Goal: Book appointment/travel/reservation

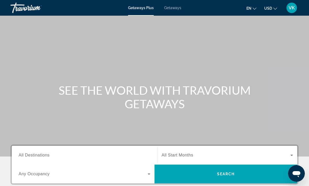
click at [123, 158] on input "Destination All Destinations" at bounding box center [85, 156] width 132 height 6
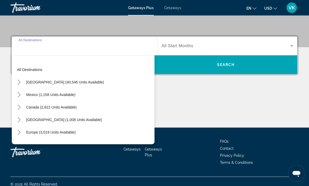
scroll to position [115, 0]
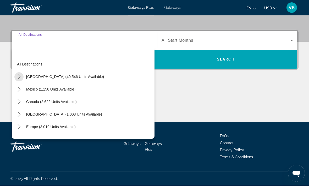
click at [23, 76] on mat-icon "Toggle United States (40,546 units available) submenu" at bounding box center [18, 77] width 9 height 9
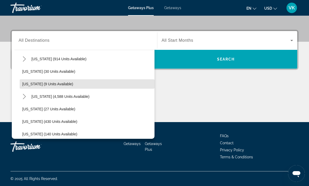
scroll to position [68, 0]
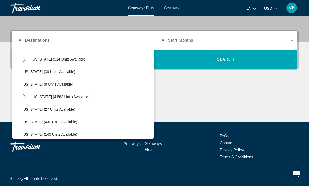
click at [28, 98] on mat-icon "Toggle Florida (4,588 units available) submenu" at bounding box center [24, 97] width 9 height 9
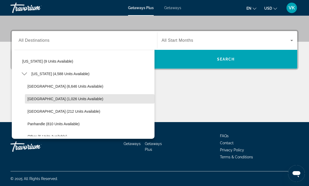
scroll to position [97, 0]
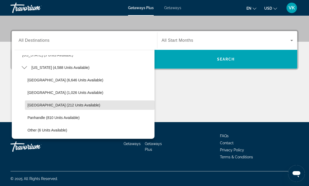
click at [74, 106] on span "[GEOGRAPHIC_DATA] (212 units available)" at bounding box center [63, 105] width 73 height 4
type input "**********"
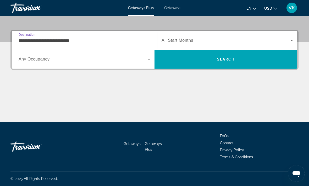
click at [145, 61] on span "Search widget" at bounding box center [83, 59] width 129 height 6
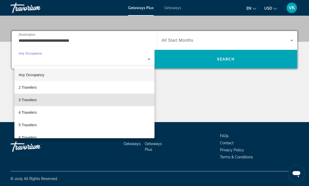
click at [33, 103] on span "3 Travelers" at bounding box center [28, 100] width 18 height 6
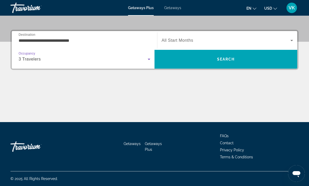
click at [290, 41] on icon "Search widget" at bounding box center [291, 40] width 6 height 6
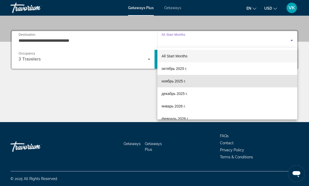
click at [184, 83] on span "ноябрь 2025 г." at bounding box center [173, 81] width 24 height 6
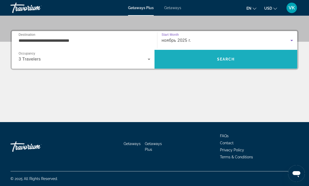
click at [285, 65] on span "Search" at bounding box center [225, 59] width 142 height 13
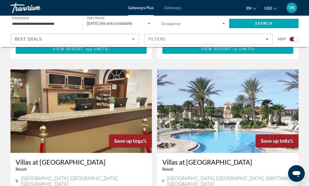
scroll to position [357, 0]
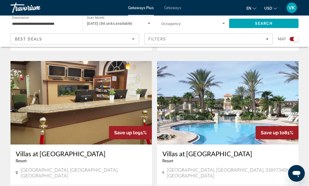
click at [282, 106] on img "Main content" at bounding box center [227, 103] width 141 height 84
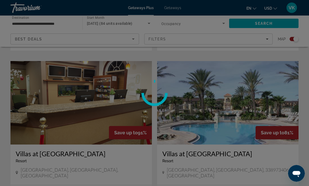
scroll to position [358, 0]
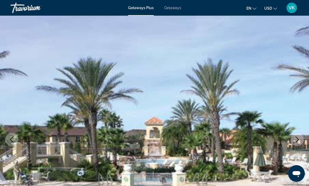
click at [299, 138] on icon "Next image" at bounding box center [297, 140] width 6 height 6
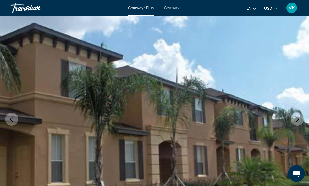
scroll to position [46, 0]
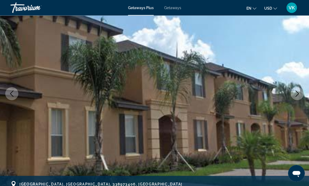
click at [297, 92] on icon "Next image" at bounding box center [297, 94] width 6 height 6
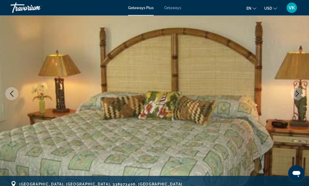
click at [302, 95] on button "Next image" at bounding box center [296, 94] width 13 height 13
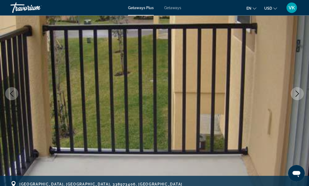
click at [304, 91] on img "Main content" at bounding box center [154, 94] width 309 height 248
click at [294, 95] on icon "Next image" at bounding box center [297, 94] width 6 height 6
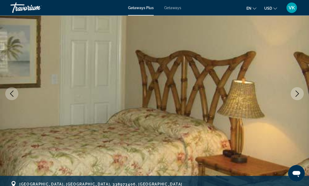
click at [298, 95] on icon "Next image" at bounding box center [297, 94] width 6 height 6
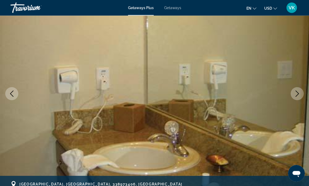
click at [299, 98] on button "Next image" at bounding box center [296, 94] width 13 height 13
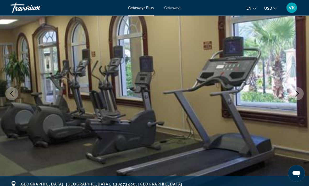
click at [297, 98] on button "Next image" at bounding box center [296, 94] width 13 height 13
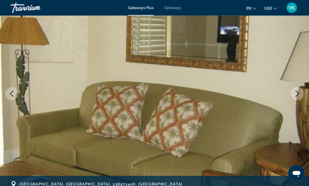
click at [301, 95] on button "Next image" at bounding box center [296, 94] width 13 height 13
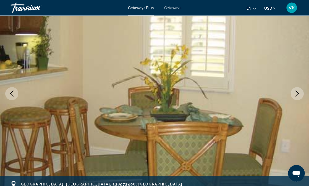
click at [298, 95] on icon "Next image" at bounding box center [297, 94] width 6 height 6
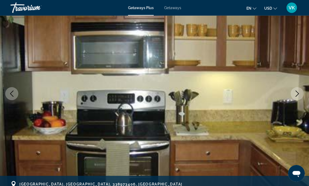
click at [294, 94] on icon "Next image" at bounding box center [297, 94] width 6 height 6
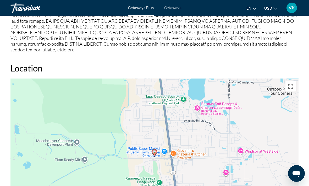
scroll to position [723, 0]
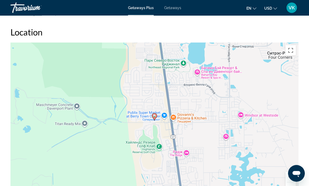
click at [289, 52] on button "Включить полноэкранный режим" at bounding box center [290, 50] width 10 height 10
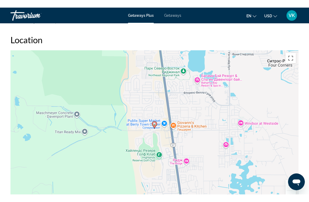
scroll to position [0, 0]
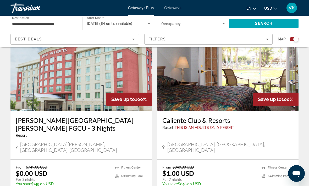
scroll to position [189, 0]
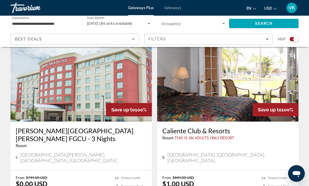
click at [49, 22] on input "**********" at bounding box center [44, 24] width 64 height 6
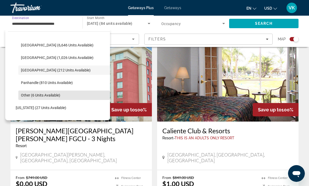
scroll to position [114, 0]
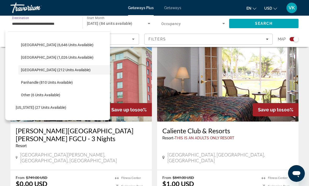
click at [56, 84] on span "Panhandle (810 units available)" at bounding box center [47, 83] width 52 height 4
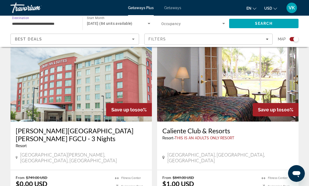
type input "**********"
click at [257, 24] on span "Search" at bounding box center [264, 23] width 18 height 4
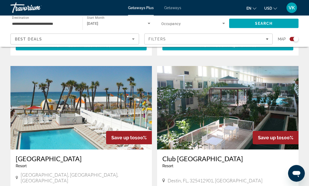
scroll to position [528, 0]
click at [29, 113] on img "Main content" at bounding box center [80, 108] width 141 height 84
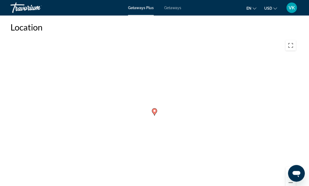
scroll to position [773, 0]
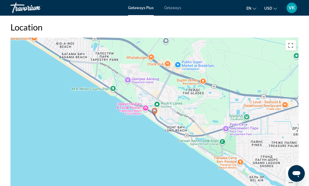
click at [292, 179] on button "Уменьшить" at bounding box center [290, 183] width 10 height 10
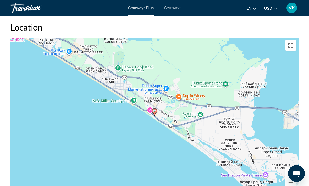
click at [292, 40] on button "Включить полноэкранный режим" at bounding box center [290, 45] width 10 height 10
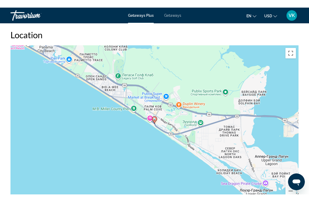
scroll to position [0, 0]
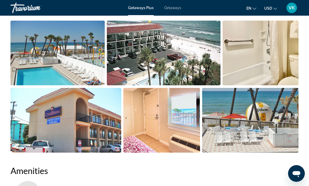
scroll to position [356, 0]
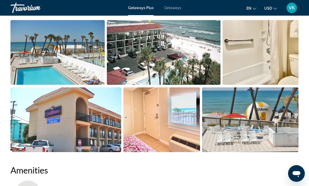
click at [33, 112] on img "Open full-screen image slider" at bounding box center [65, 120] width 111 height 65
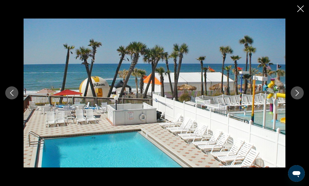
click at [299, 88] on button "Next image" at bounding box center [296, 93] width 13 height 13
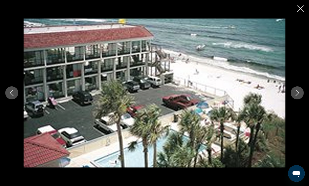
click at [293, 93] on button "Next image" at bounding box center [296, 93] width 13 height 13
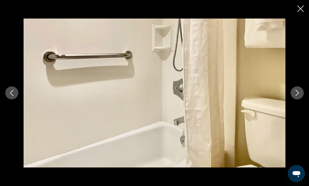
click at [294, 93] on icon "Next image" at bounding box center [297, 93] width 6 height 6
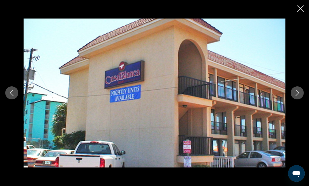
click at [298, 5] on icon "Close slideshow" at bounding box center [300, 8] width 7 height 7
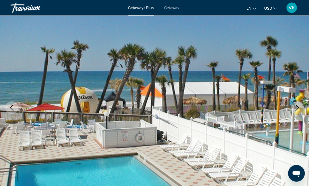
scroll to position [0, 0]
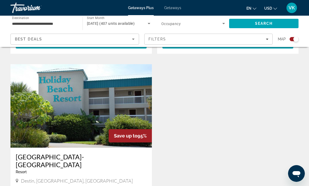
scroll to position [714, 0]
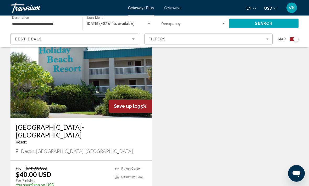
click at [26, 92] on img "Main content" at bounding box center [80, 77] width 141 height 84
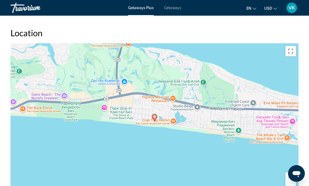
scroll to position [855, 0]
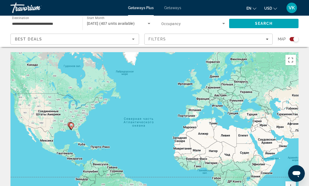
click at [17, 24] on input "**********" at bounding box center [44, 24] width 64 height 6
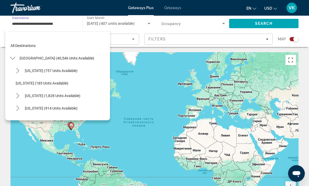
scroll to position [119, 0]
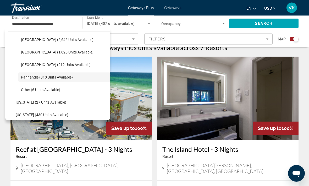
click at [283, 102] on img "Main content" at bounding box center [227, 99] width 141 height 84
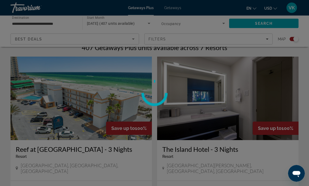
scroll to position [171, 0]
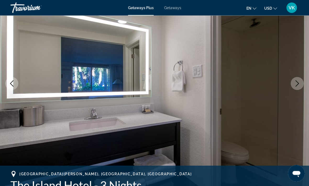
scroll to position [56, 0]
click at [297, 83] on icon "Next image" at bounding box center [297, 84] width 6 height 6
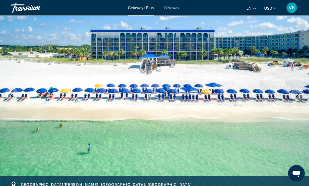
scroll to position [45, 0]
click at [297, 97] on icon "Next image" at bounding box center [297, 94] width 6 height 6
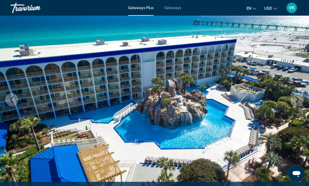
scroll to position [40, 0]
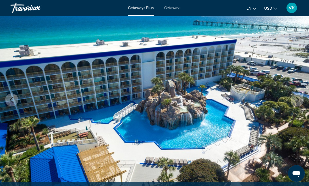
click at [296, 98] on icon "Next image" at bounding box center [297, 100] width 6 height 6
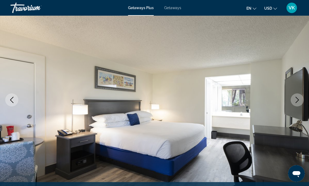
click at [291, 102] on button "Next image" at bounding box center [296, 100] width 13 height 13
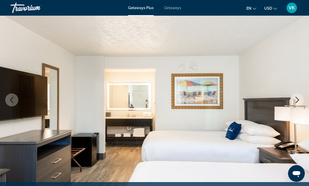
click at [297, 100] on icon "Next image" at bounding box center [297, 100] width 6 height 6
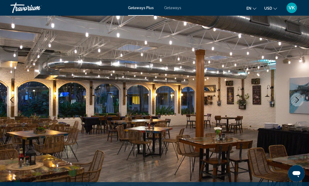
click at [295, 103] on icon "Next image" at bounding box center [297, 100] width 6 height 6
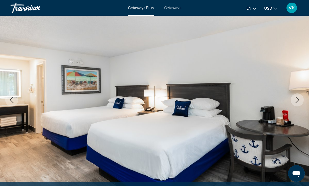
click at [296, 97] on icon "Next image" at bounding box center [297, 100] width 6 height 6
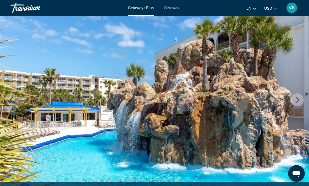
click at [302, 98] on button "Next image" at bounding box center [296, 100] width 13 height 13
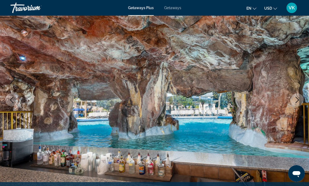
click at [294, 101] on icon "Next image" at bounding box center [297, 100] width 6 height 6
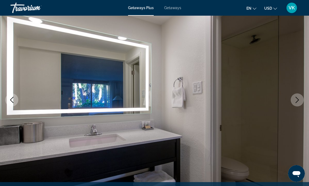
click at [296, 103] on icon "Next image" at bounding box center [296, 100] width 3 height 6
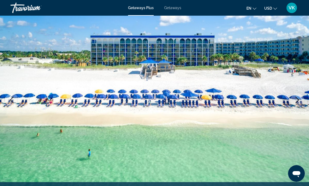
click at [296, 103] on icon "Next image" at bounding box center [297, 100] width 6 height 6
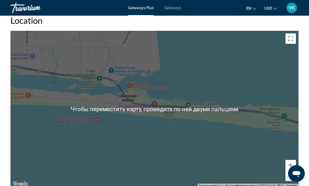
scroll to position [659, 0]
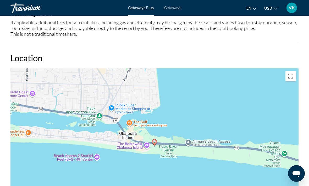
click at [290, 72] on button "Включить полноэкранный режим" at bounding box center [290, 76] width 10 height 10
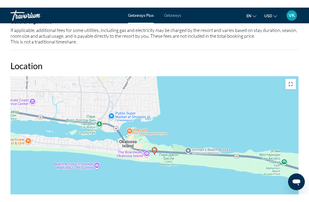
scroll to position [0, 0]
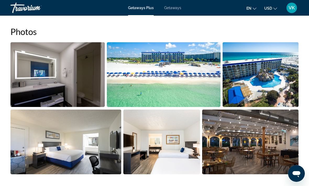
scroll to position [332, 0]
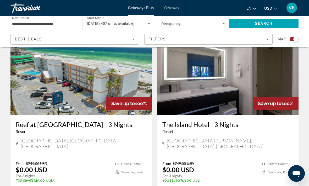
scroll to position [195, 0]
click at [32, 86] on img "Main content" at bounding box center [80, 74] width 141 height 84
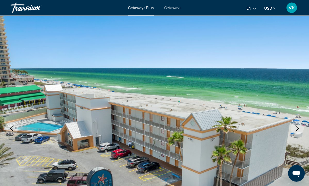
scroll to position [11, 0]
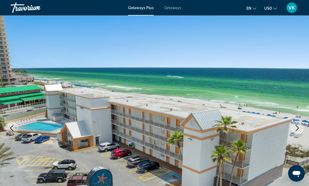
click at [296, 131] on icon "Next image" at bounding box center [297, 128] width 6 height 6
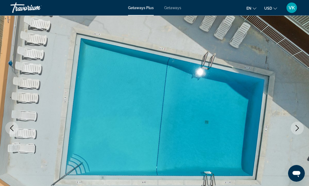
click at [297, 130] on icon "Next image" at bounding box center [297, 128] width 6 height 6
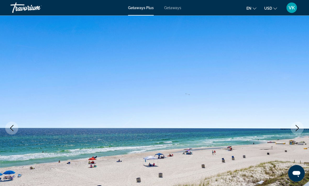
click at [295, 129] on icon "Next image" at bounding box center [297, 128] width 6 height 6
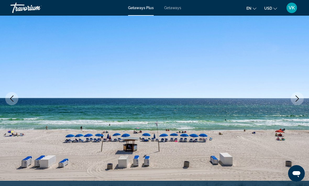
scroll to position [41, 0]
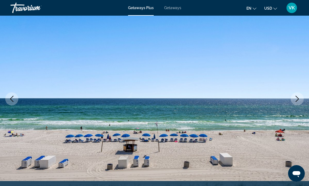
click at [291, 106] on img "Main content" at bounding box center [154, 99] width 309 height 248
click at [296, 101] on icon "Next image" at bounding box center [297, 99] width 6 height 6
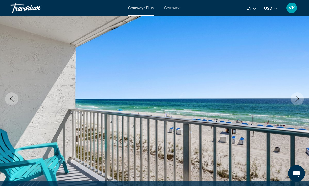
click at [294, 99] on icon "Next image" at bounding box center [297, 99] width 6 height 6
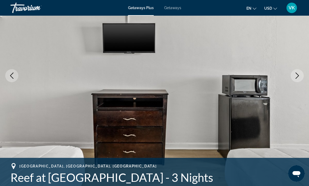
scroll to position [59, 0]
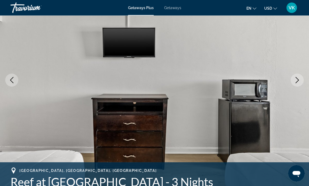
click at [297, 79] on icon "Next image" at bounding box center [297, 80] width 6 height 6
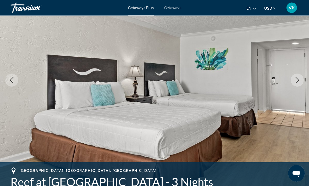
click at [294, 82] on icon "Next image" at bounding box center [297, 80] width 6 height 6
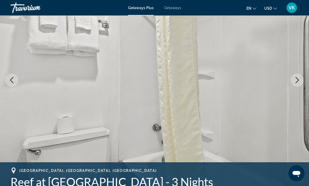
click at [304, 78] on img "Main content" at bounding box center [154, 80] width 309 height 248
click at [298, 79] on icon "Next image" at bounding box center [297, 80] width 6 height 6
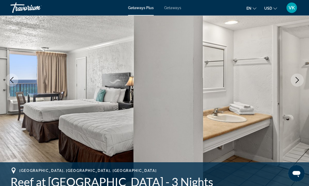
click at [296, 81] on icon "Next image" at bounding box center [297, 80] width 6 height 6
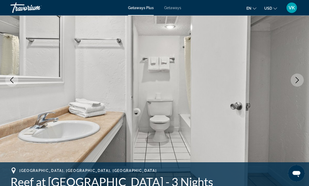
click at [298, 80] on icon "Next image" at bounding box center [296, 80] width 3 height 6
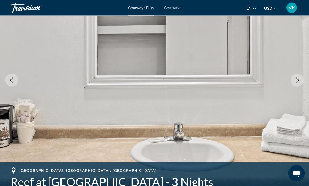
click at [294, 82] on icon "Next image" at bounding box center [297, 80] width 6 height 6
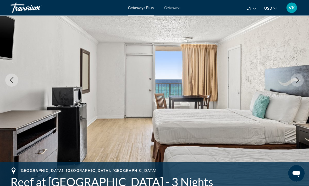
click at [299, 80] on icon "Next image" at bounding box center [297, 80] width 6 height 6
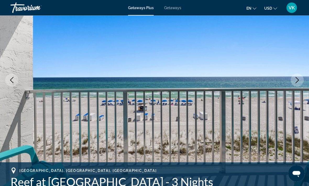
click at [297, 80] on icon "Next image" at bounding box center [297, 80] width 6 height 6
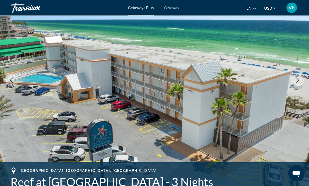
click at [295, 81] on icon "Next image" at bounding box center [297, 80] width 6 height 6
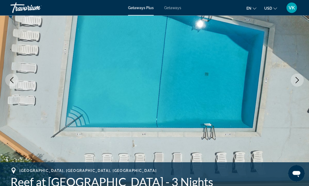
click at [294, 81] on icon "Next image" at bounding box center [297, 80] width 6 height 6
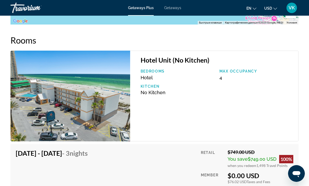
scroll to position [857, 0]
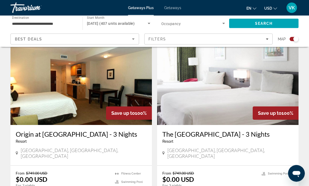
scroll to position [370, 0]
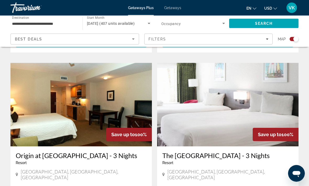
click at [279, 101] on img "Main content" at bounding box center [227, 105] width 141 height 84
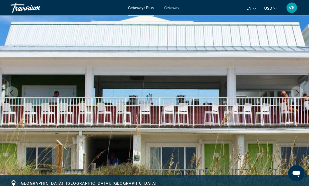
scroll to position [47, 0]
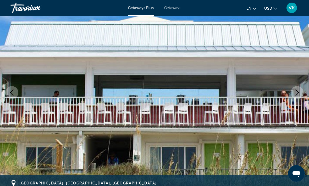
click at [296, 92] on icon "Next image" at bounding box center [297, 93] width 6 height 6
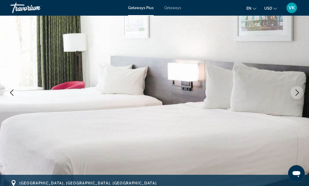
click at [297, 95] on icon "Next image" at bounding box center [297, 93] width 6 height 6
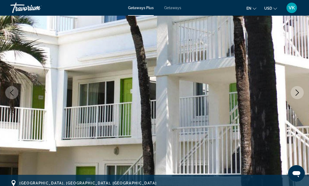
click at [293, 96] on button "Next image" at bounding box center [296, 92] width 13 height 13
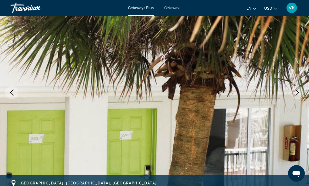
click at [292, 98] on img "Main content" at bounding box center [154, 93] width 309 height 248
click at [287, 93] on img "Main content" at bounding box center [154, 93] width 309 height 248
click at [294, 93] on icon "Next image" at bounding box center [297, 93] width 6 height 6
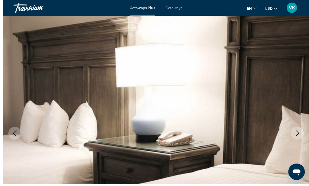
scroll to position [31, 0]
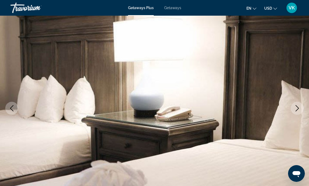
click at [299, 111] on icon "Next image" at bounding box center [297, 108] width 6 height 6
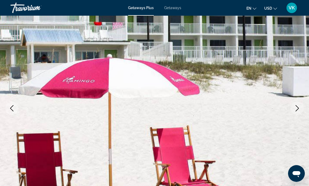
click at [297, 113] on button "Next image" at bounding box center [296, 108] width 13 height 13
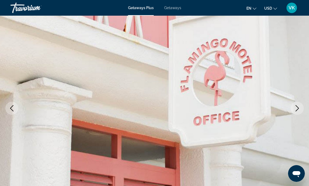
click at [297, 110] on icon "Next image" at bounding box center [296, 108] width 3 height 6
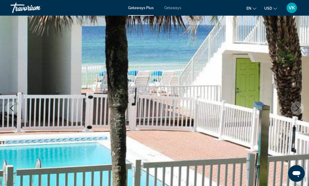
click at [296, 108] on icon "Next image" at bounding box center [297, 108] width 6 height 6
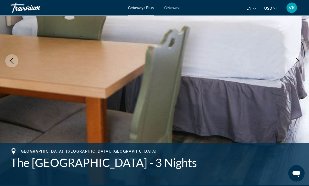
scroll to position [79, 0]
click at [301, 100] on img "Main content" at bounding box center [154, 61] width 309 height 248
click at [297, 60] on icon "Next image" at bounding box center [296, 61] width 3 height 6
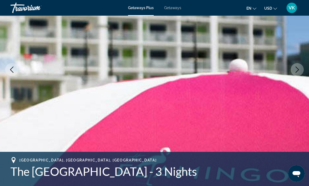
scroll to position [70, 0]
click at [296, 68] on icon "Next image" at bounding box center [297, 70] width 6 height 6
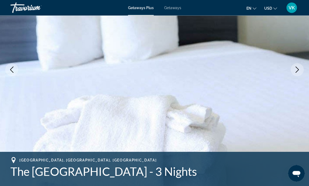
click at [294, 74] on button "Next image" at bounding box center [296, 70] width 13 height 13
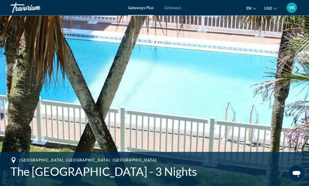
click at [303, 71] on button "Next image" at bounding box center [296, 70] width 13 height 13
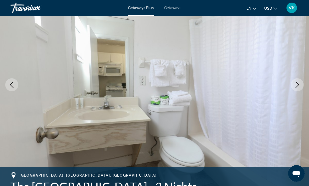
scroll to position [54, 0]
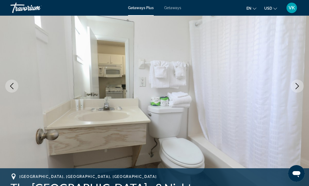
click at [299, 90] on button "Next image" at bounding box center [296, 86] width 13 height 13
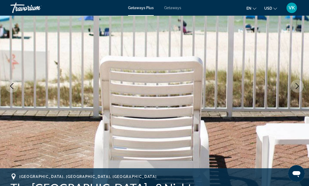
click at [302, 90] on img "Main content" at bounding box center [154, 86] width 309 height 248
click at [296, 88] on icon "Next image" at bounding box center [297, 86] width 6 height 6
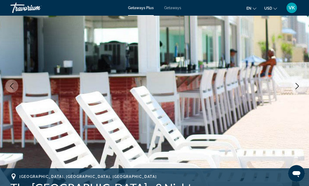
click at [296, 87] on icon "Next image" at bounding box center [297, 86] width 6 height 6
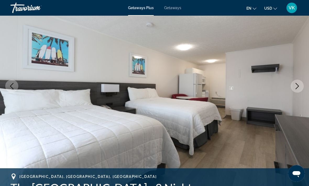
click at [299, 87] on icon "Next image" at bounding box center [297, 86] width 6 height 6
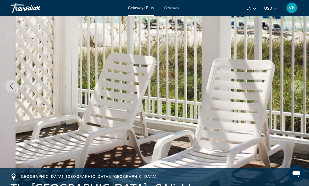
click at [298, 87] on icon "Next image" at bounding box center [297, 86] width 6 height 6
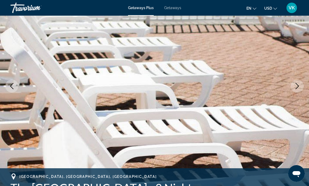
click at [301, 89] on button "Next image" at bounding box center [296, 86] width 13 height 13
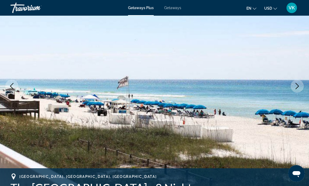
click at [296, 86] on icon "Next image" at bounding box center [297, 86] width 6 height 6
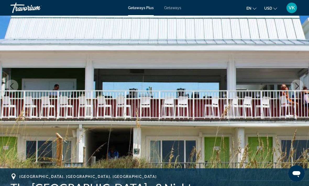
click at [298, 85] on icon "Next image" at bounding box center [297, 86] width 6 height 6
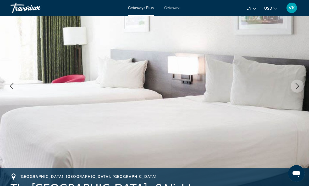
click at [294, 85] on icon "Next image" at bounding box center [297, 86] width 6 height 6
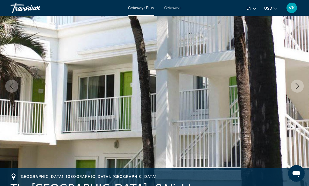
click at [297, 85] on icon "Next image" at bounding box center [296, 86] width 3 height 6
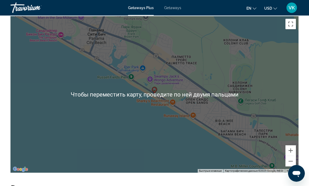
scroll to position [660, 0]
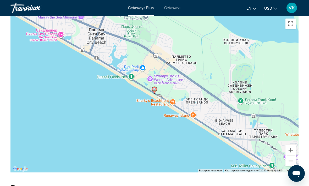
click at [288, 25] on button "Включить полноэкранный режим" at bounding box center [290, 24] width 10 height 10
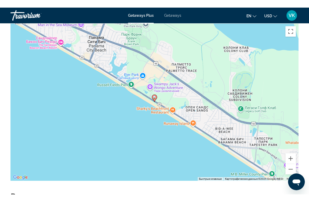
scroll to position [0, 0]
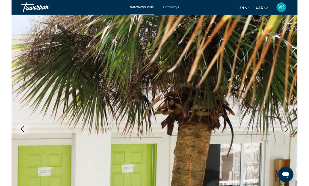
scroll to position [661, 0]
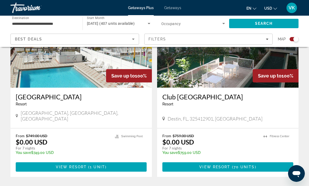
scroll to position [554, 0]
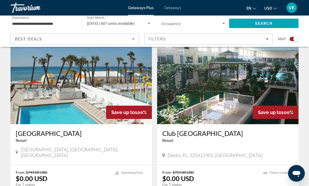
click at [265, 76] on img "Main content" at bounding box center [227, 83] width 141 height 84
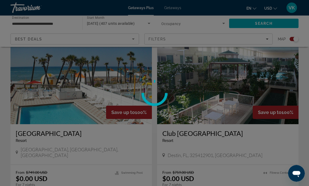
scroll to position [554, 0]
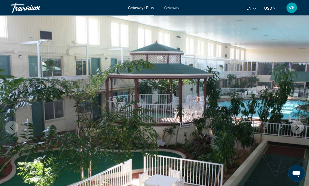
scroll to position [12, 0]
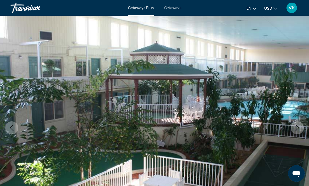
click at [298, 126] on icon "Next image" at bounding box center [297, 128] width 6 height 6
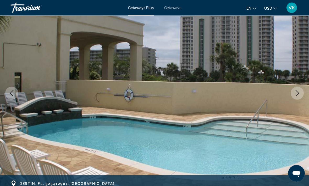
scroll to position [46, 0]
click at [300, 92] on icon "Next image" at bounding box center [297, 93] width 6 height 6
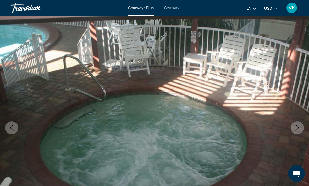
scroll to position [12, 0]
click at [298, 128] on icon "Next image" at bounding box center [296, 128] width 3 height 6
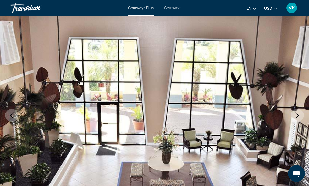
scroll to position [24, 0]
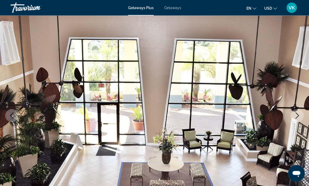
click at [294, 115] on icon "Next image" at bounding box center [297, 116] width 6 height 6
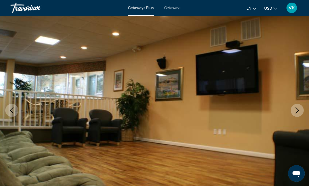
scroll to position [30, 0]
click at [294, 111] on icon "Next image" at bounding box center [297, 110] width 6 height 6
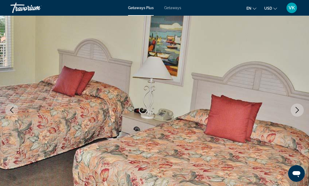
click at [294, 110] on icon "Next image" at bounding box center [297, 110] width 6 height 6
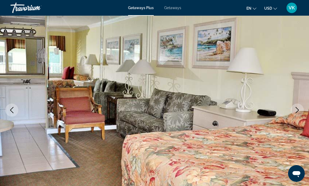
click at [302, 109] on button "Next image" at bounding box center [296, 110] width 13 height 13
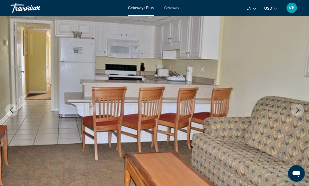
click at [293, 114] on button "Next image" at bounding box center [296, 110] width 13 height 13
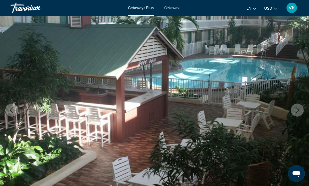
click at [295, 111] on icon "Next image" at bounding box center [297, 110] width 6 height 6
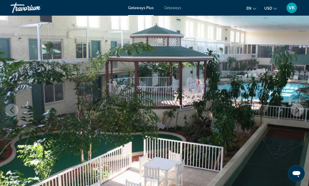
click at [298, 110] on icon "Next image" at bounding box center [297, 110] width 6 height 6
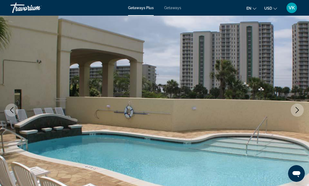
click at [299, 109] on icon "Next image" at bounding box center [297, 110] width 6 height 6
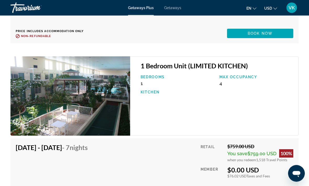
scroll to position [1262, 0]
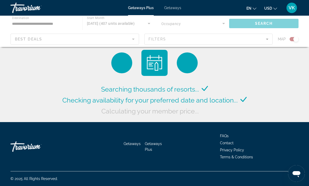
click at [58, 27] on div "Main content" at bounding box center [154, 31] width 309 height 31
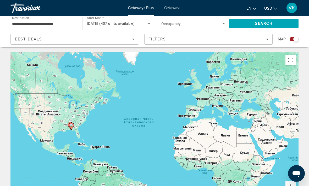
click at [68, 26] on input "**********" at bounding box center [44, 24] width 64 height 6
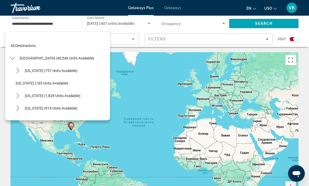
scroll to position [119, 0]
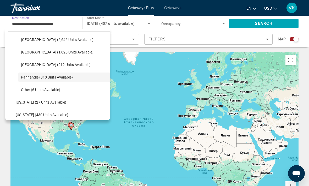
click at [61, 52] on span "[GEOGRAPHIC_DATA] (1,026 units available)" at bounding box center [57, 52] width 72 height 4
type input "**********"
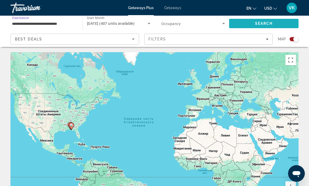
click at [260, 22] on span "Search" at bounding box center [264, 23] width 18 height 4
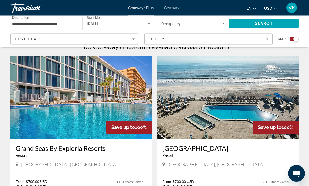
scroll to position [168, 0]
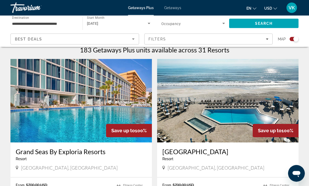
click at [261, 98] on img "Main content" at bounding box center [227, 101] width 141 height 84
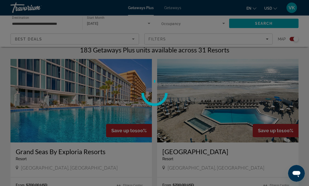
scroll to position [168, 0]
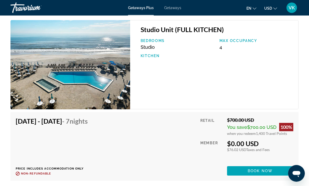
scroll to position [921, 0]
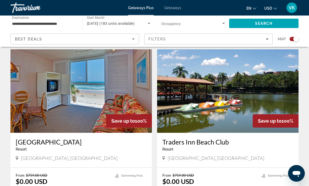
scroll to position [717, 0]
click at [276, 89] on img "Main content" at bounding box center [227, 91] width 141 height 84
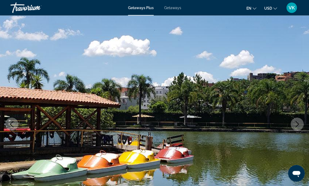
scroll to position [40, 0]
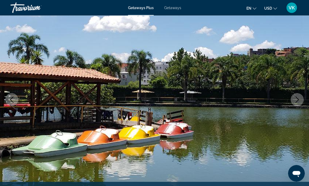
click at [297, 102] on icon "Next image" at bounding box center [297, 100] width 6 height 6
click at [296, 101] on icon "Next image" at bounding box center [297, 100] width 6 height 6
click at [294, 101] on icon "Next image" at bounding box center [297, 100] width 6 height 6
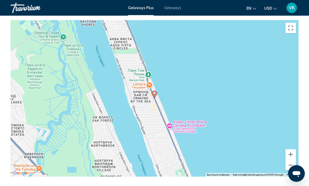
scroll to position [701, 0]
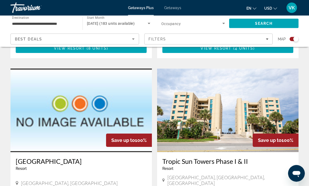
scroll to position [1066, 0]
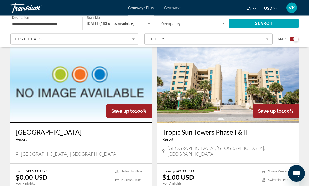
click at [278, 71] on img "Main content" at bounding box center [227, 82] width 141 height 84
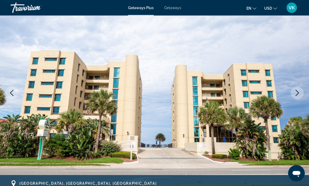
scroll to position [51, 0]
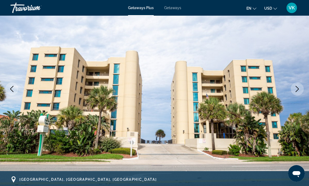
click at [296, 91] on icon "Next image" at bounding box center [297, 89] width 6 height 6
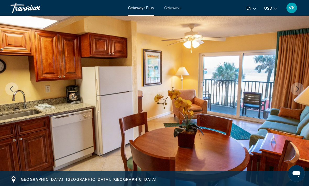
click at [298, 89] on icon "Next image" at bounding box center [296, 89] width 3 height 6
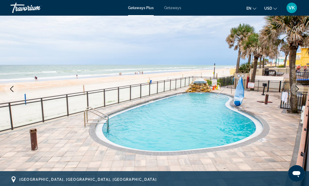
click at [295, 88] on icon "Next image" at bounding box center [297, 89] width 6 height 6
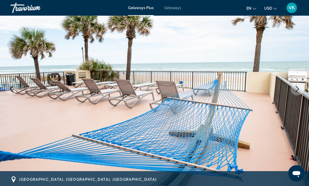
click at [294, 88] on icon "Next image" at bounding box center [297, 89] width 6 height 6
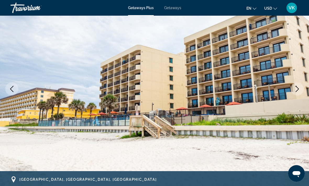
click at [298, 90] on icon "Next image" at bounding box center [297, 89] width 6 height 6
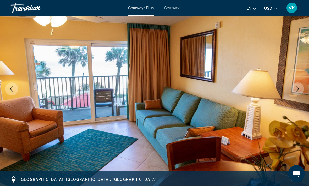
click at [12, 92] on button "Previous image" at bounding box center [11, 89] width 13 height 13
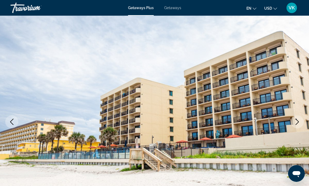
scroll to position [17, 0]
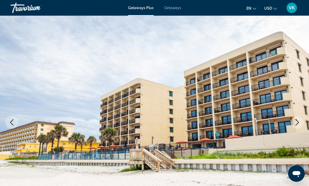
click at [298, 123] on icon "Next image" at bounding box center [297, 122] width 6 height 6
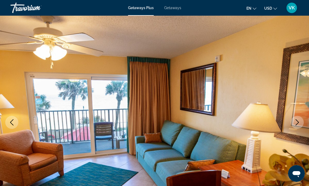
click at [297, 125] on icon "Next image" at bounding box center [297, 122] width 6 height 6
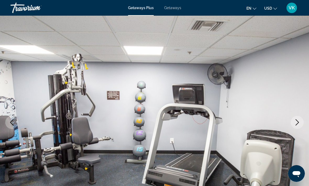
click at [297, 123] on icon "Next image" at bounding box center [297, 122] width 6 height 6
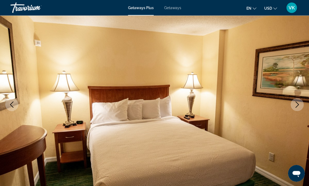
scroll to position [35, 0]
click at [296, 103] on icon "Next image" at bounding box center [297, 105] width 6 height 6
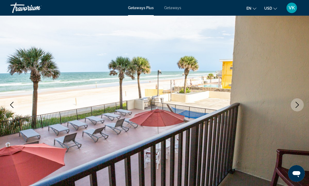
click at [295, 106] on icon "Next image" at bounding box center [297, 105] width 6 height 6
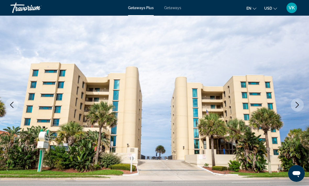
click at [296, 107] on icon "Next image" at bounding box center [297, 105] width 6 height 6
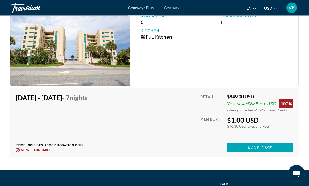
scroll to position [1027, 0]
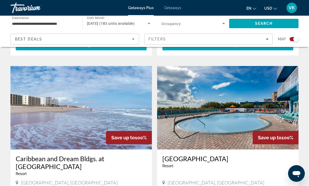
scroll to position [878, 0]
click at [111, 90] on img "Main content" at bounding box center [80, 108] width 141 height 84
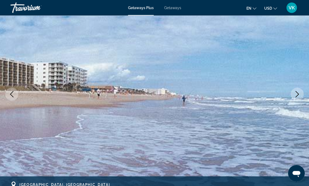
scroll to position [40, 0]
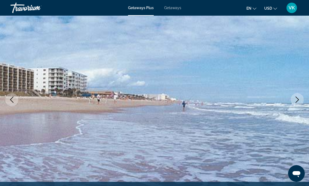
click at [295, 100] on icon "Next image" at bounding box center [297, 100] width 6 height 6
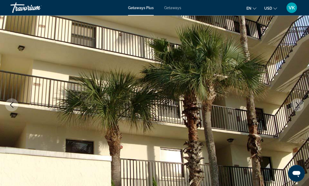
scroll to position [33, 0]
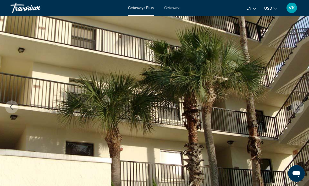
click at [296, 109] on icon "Next image" at bounding box center [296, 107] width 3 height 6
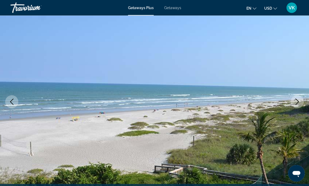
scroll to position [38, 0]
click at [297, 100] on icon "Next image" at bounding box center [297, 102] width 6 height 6
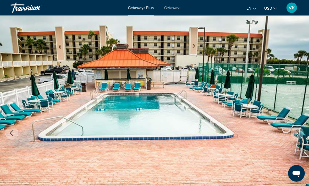
scroll to position [7, 0]
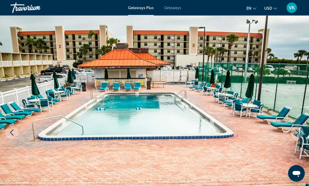
click at [295, 109] on img "Main content" at bounding box center [154, 133] width 309 height 248
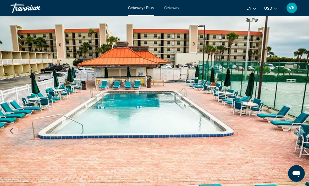
click at [298, 103] on img "Main content" at bounding box center [154, 131] width 309 height 248
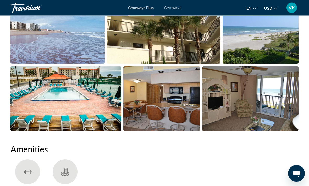
scroll to position [373, 0]
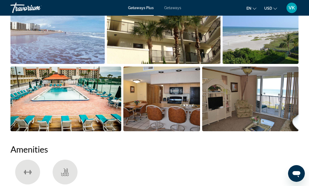
click at [177, 101] on img "Open full-screen image slider" at bounding box center [161, 99] width 77 height 65
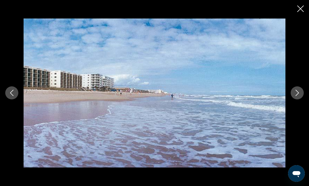
click at [298, 100] on button "Next image" at bounding box center [296, 93] width 13 height 13
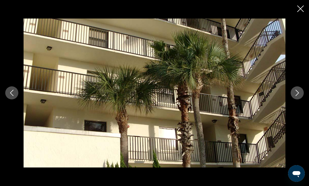
click at [297, 96] on icon "Next image" at bounding box center [297, 93] width 6 height 6
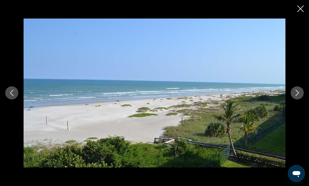
click at [298, 96] on icon "Next image" at bounding box center [297, 93] width 6 height 6
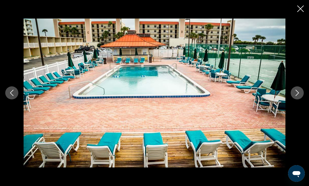
click at [295, 96] on icon "Next image" at bounding box center [297, 93] width 6 height 6
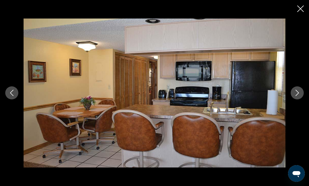
click at [296, 96] on icon "Next image" at bounding box center [297, 93] width 6 height 6
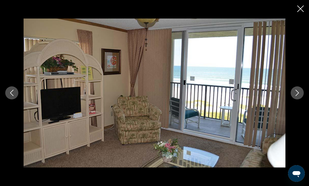
click at [297, 96] on icon "Next image" at bounding box center [297, 93] width 6 height 6
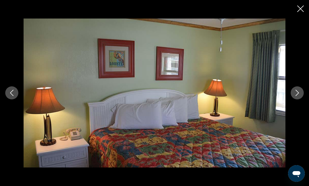
click at [298, 96] on icon "Next image" at bounding box center [296, 93] width 3 height 6
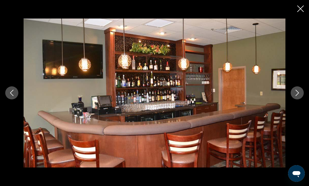
click at [299, 96] on icon "Next image" at bounding box center [297, 93] width 6 height 6
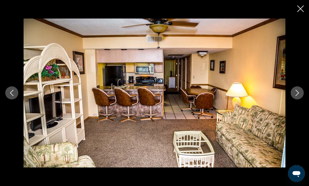
click at [299, 96] on icon "Next image" at bounding box center [297, 93] width 6 height 6
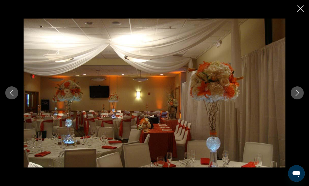
click at [296, 96] on icon "Next image" at bounding box center [296, 93] width 3 height 6
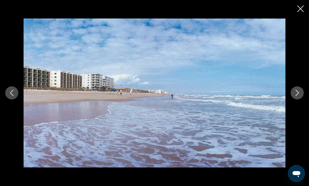
click at [294, 96] on icon "Next image" at bounding box center [297, 93] width 6 height 6
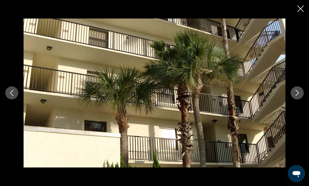
click at [300, 10] on icon "Close slideshow" at bounding box center [300, 8] width 7 height 7
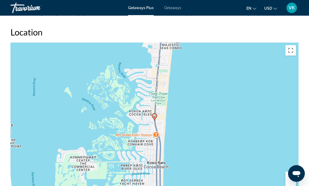
scroll to position [743, 0]
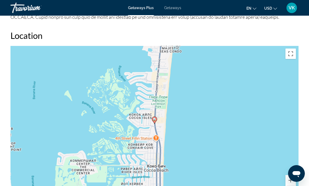
click at [294, 51] on button "Включить полноэкранный режим" at bounding box center [290, 54] width 10 height 10
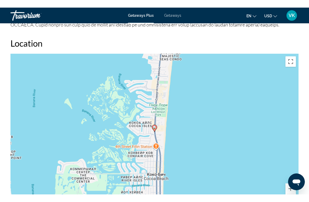
scroll to position [0, 0]
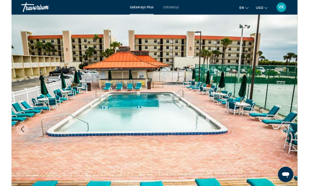
scroll to position [775, 0]
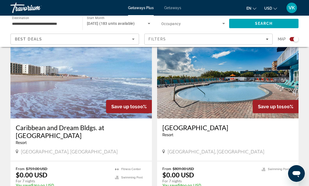
scroll to position [910, 0]
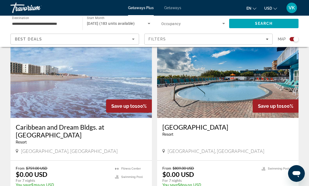
click at [172, 89] on img "Main content" at bounding box center [227, 77] width 141 height 84
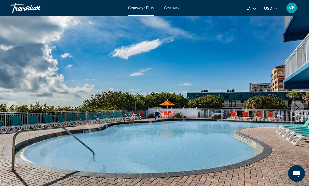
scroll to position [33, 0]
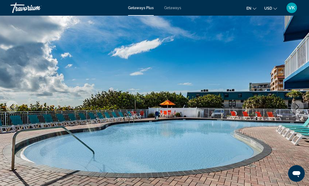
click at [10, 106] on icon "Previous image" at bounding box center [12, 107] width 6 height 6
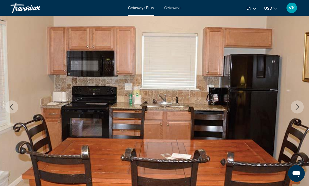
click at [12, 107] on icon "Previous image" at bounding box center [12, 107] width 6 height 6
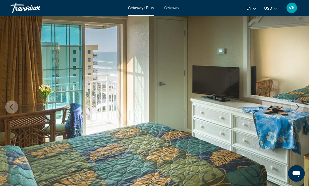
click at [10, 109] on icon "Previous image" at bounding box center [12, 107] width 6 height 6
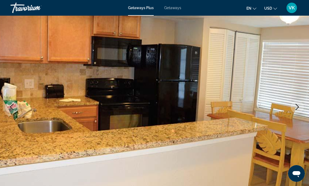
click at [10, 109] on icon "Previous image" at bounding box center [12, 107] width 6 height 6
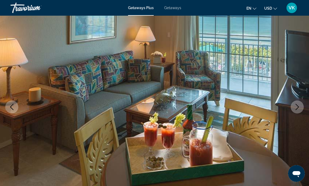
click at [10, 106] on icon "Previous image" at bounding box center [12, 107] width 6 height 6
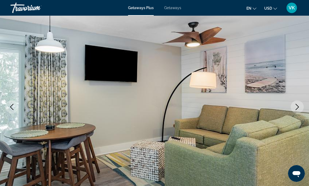
click at [9, 103] on button "Previous image" at bounding box center [11, 107] width 13 height 13
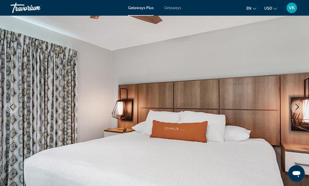
click at [11, 105] on icon "Previous image" at bounding box center [12, 107] width 6 height 6
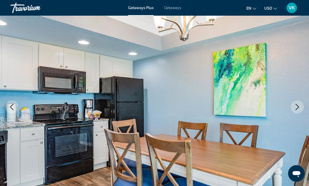
click at [8, 107] on button "Previous image" at bounding box center [11, 107] width 13 height 13
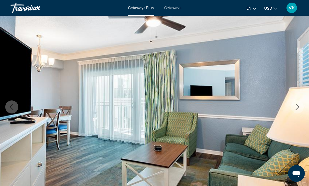
click at [12, 109] on icon "Previous image" at bounding box center [11, 107] width 3 height 6
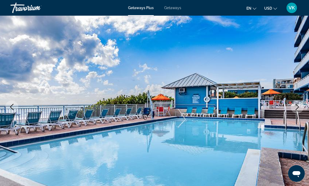
click at [15, 108] on button "Previous image" at bounding box center [11, 107] width 13 height 13
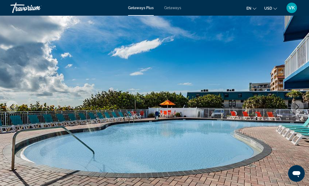
click at [11, 105] on icon "Previous image" at bounding box center [12, 107] width 6 height 6
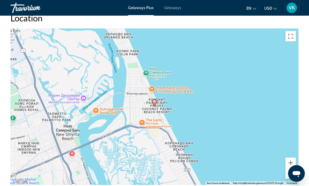
scroll to position [758, 0]
click at [289, 170] on button "Уменьшить" at bounding box center [290, 174] width 10 height 10
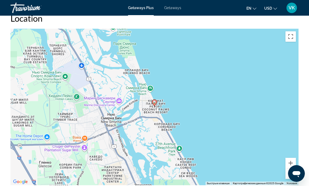
click at [290, 172] on button "Уменьшить" at bounding box center [290, 174] width 10 height 10
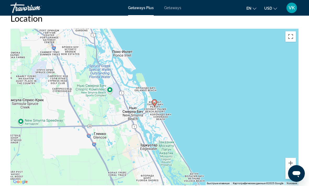
click at [287, 170] on button "Уменьшить" at bounding box center [290, 174] width 10 height 10
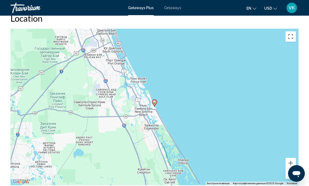
click at [289, 171] on button "Уменьшить" at bounding box center [290, 174] width 10 height 10
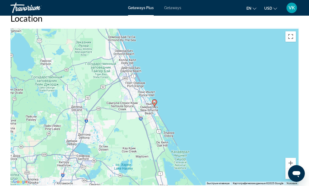
click at [289, 31] on button "Включить полноэкранный режим" at bounding box center [290, 36] width 10 height 10
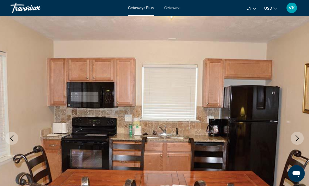
scroll to position [0, 0]
